Goal: Check status: Check status

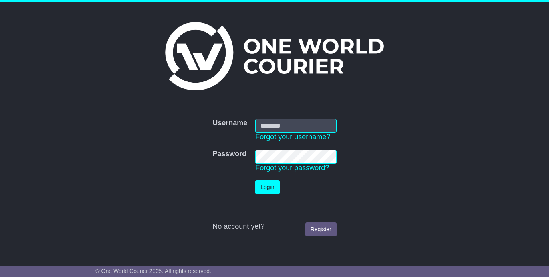
type input "**********"
click at [255, 180] on button "Login" at bounding box center [267, 187] width 24 height 14
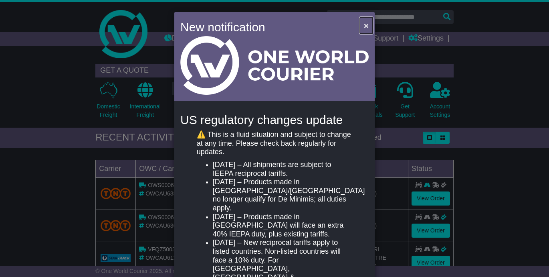
click at [365, 25] on span "×" at bounding box center [366, 25] width 5 height 9
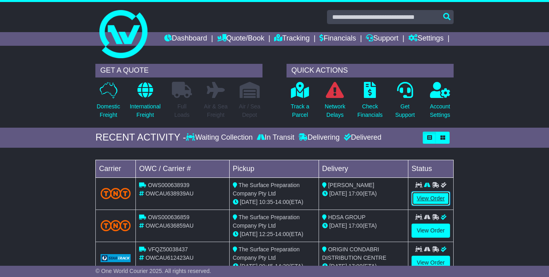
click at [426, 205] on link "View Order" at bounding box center [431, 198] width 38 height 14
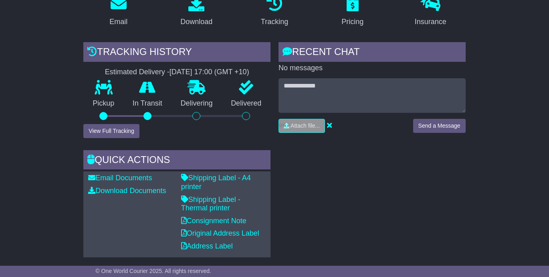
scroll to position [156, 0]
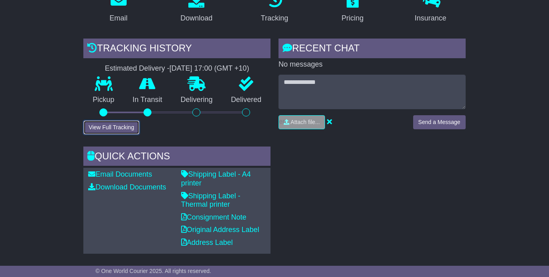
click at [131, 134] on button "View Full Tracking" at bounding box center [111, 127] width 56 height 14
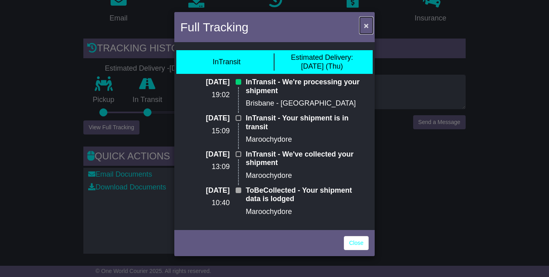
click at [366, 26] on span "×" at bounding box center [366, 25] width 5 height 9
